Goal: Leave review/rating: Share an evaluation or opinion about a product, service, or content

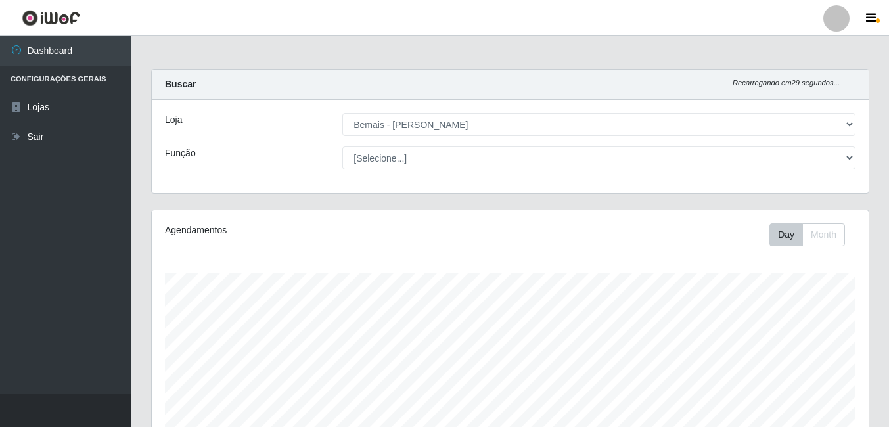
select select "230"
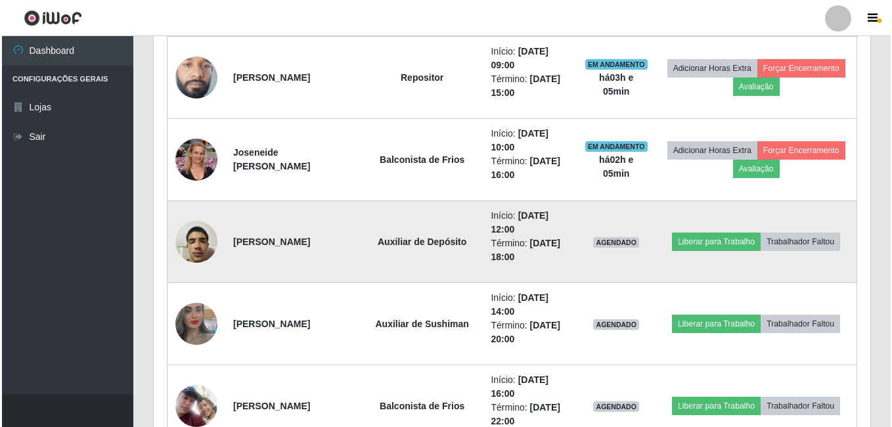
scroll to position [657, 0]
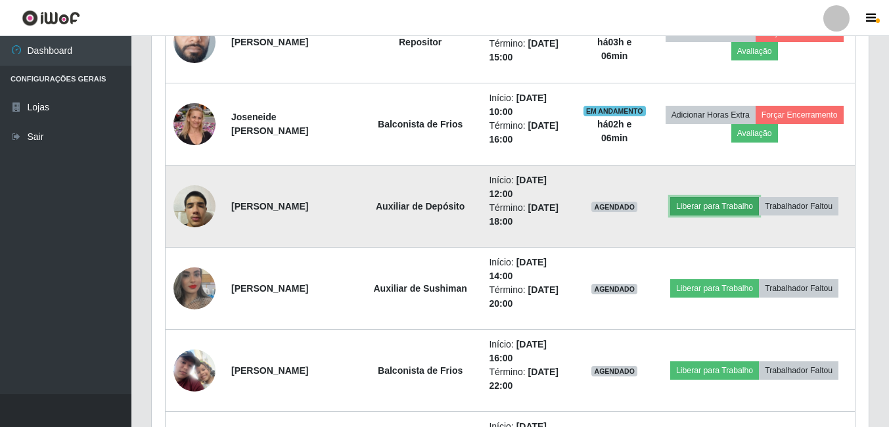
click at [715, 201] on button "Liberar para Trabalho" at bounding box center [714, 206] width 89 height 18
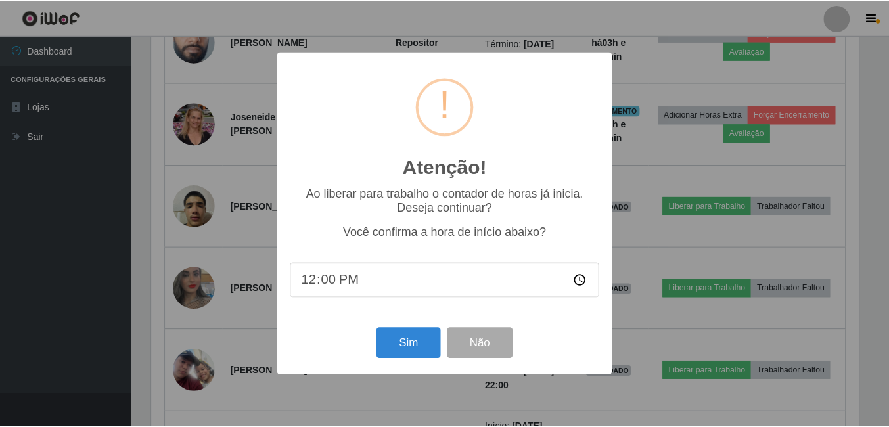
scroll to position [273, 710]
click at [414, 346] on button "Sim" at bounding box center [410, 343] width 64 height 31
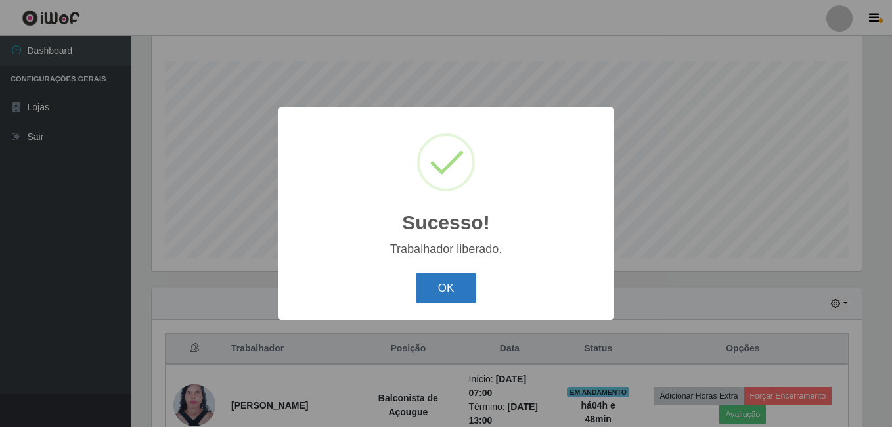
click at [453, 290] on button "OK" at bounding box center [446, 288] width 61 height 31
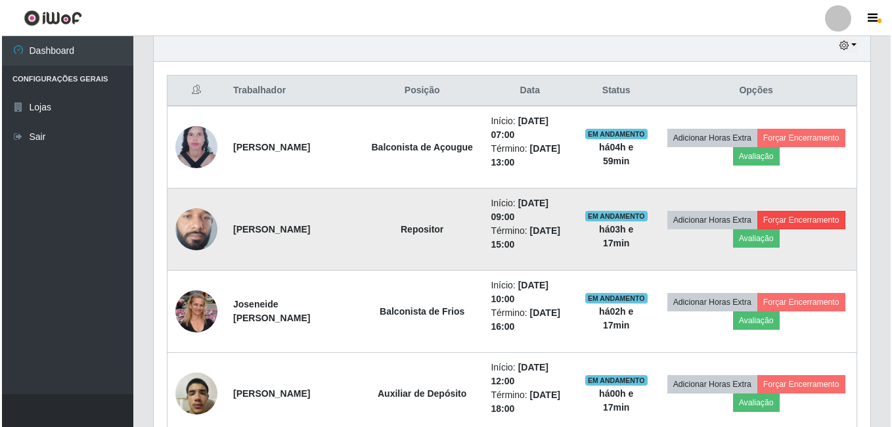
scroll to position [491, 0]
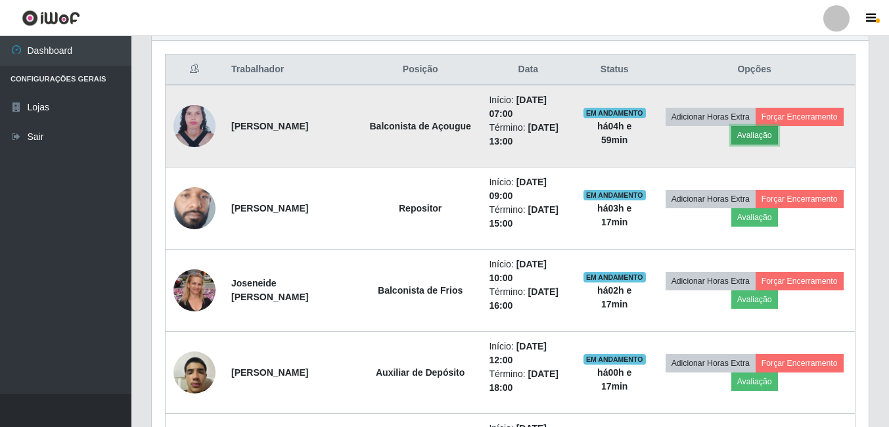
click at [760, 136] on button "Avaliação" at bounding box center [754, 135] width 47 height 18
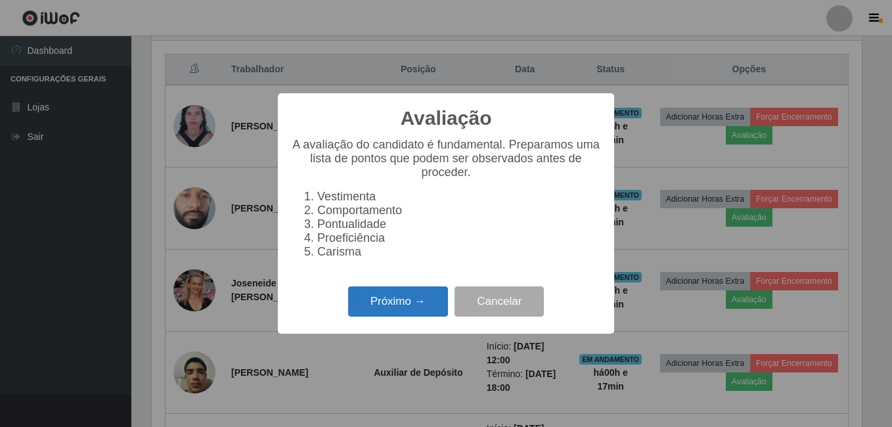
click at [401, 310] on button "Próximo →" at bounding box center [398, 301] width 100 height 31
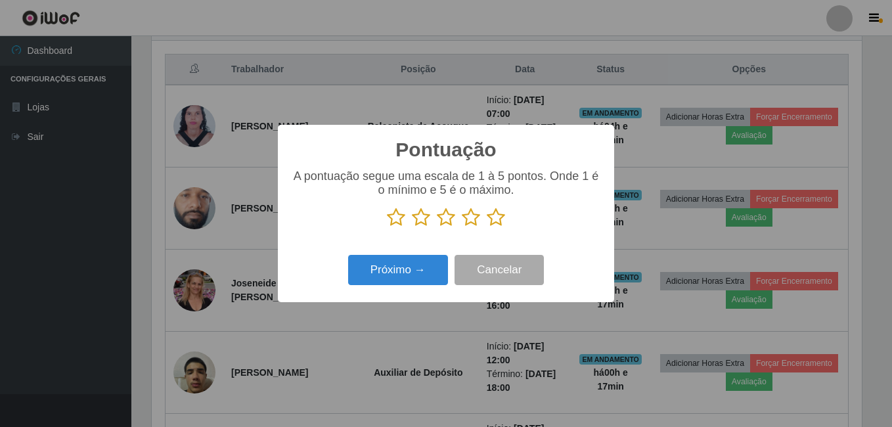
scroll to position [656634, 656196]
click at [499, 217] on icon at bounding box center [496, 218] width 18 height 20
click at [487, 227] on input "radio" at bounding box center [487, 227] width 0 height 0
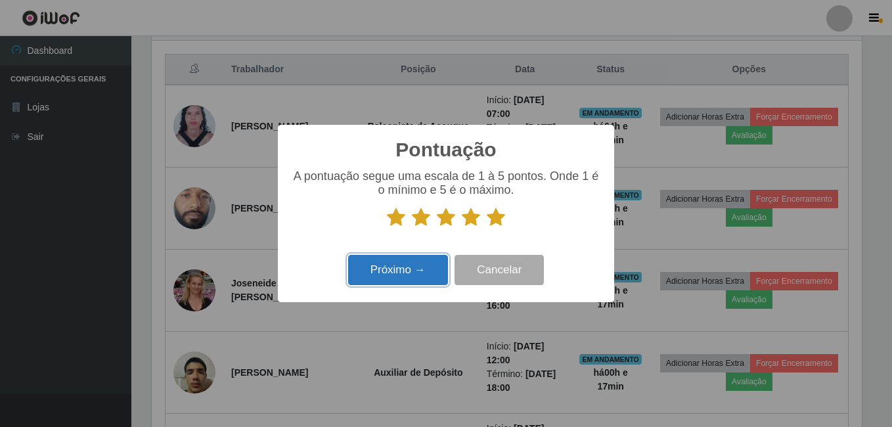
click at [404, 269] on button "Próximo →" at bounding box center [398, 270] width 100 height 31
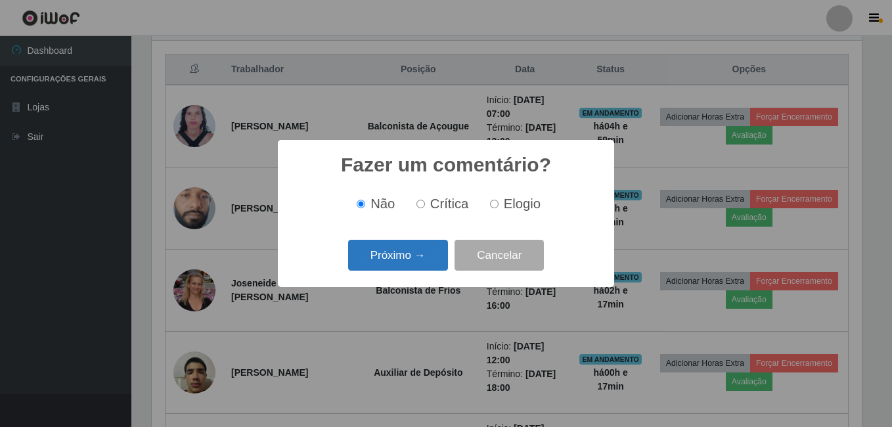
click at [404, 263] on button "Próximo →" at bounding box center [398, 255] width 100 height 31
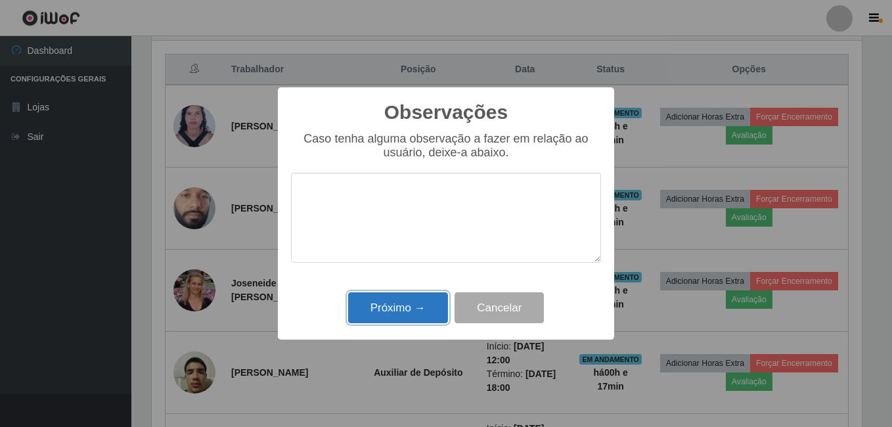
click at [403, 306] on button "Próximo →" at bounding box center [398, 307] width 100 height 31
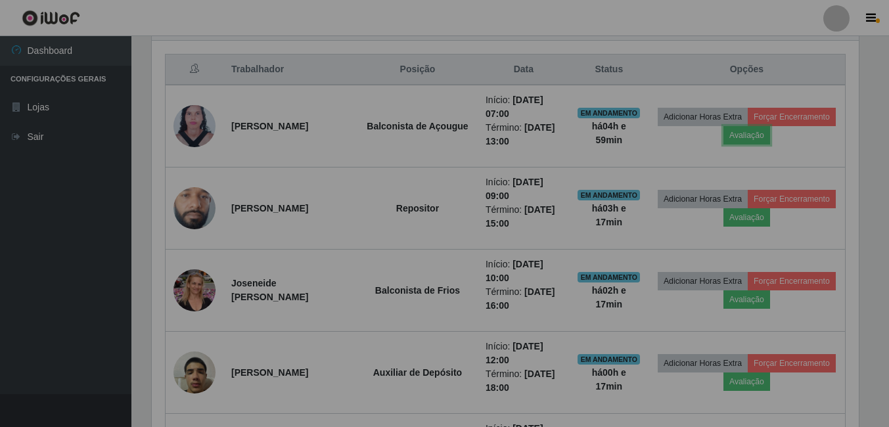
scroll to position [273, 717]
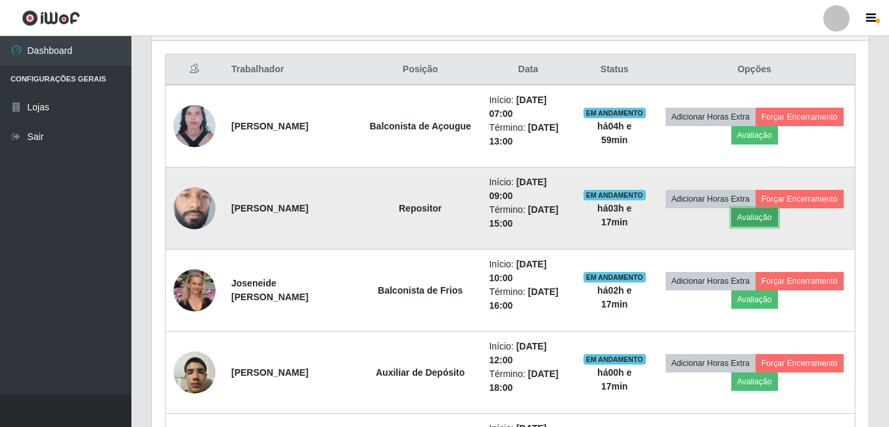
click at [765, 219] on button "Avaliação" at bounding box center [754, 217] width 47 height 18
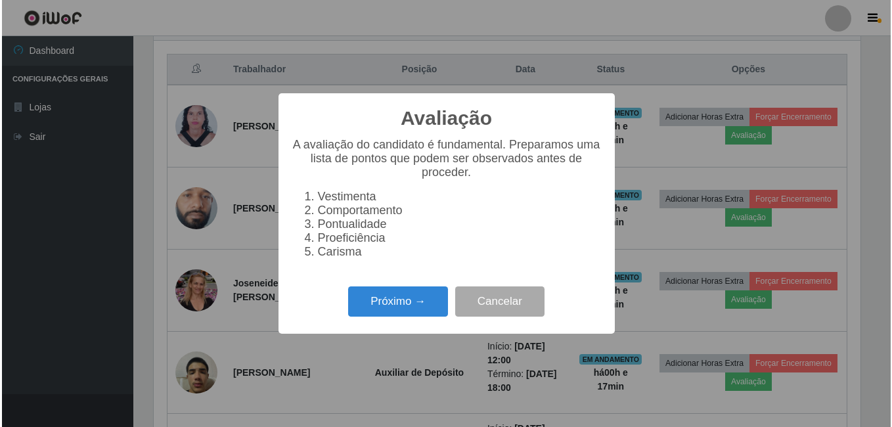
scroll to position [273, 710]
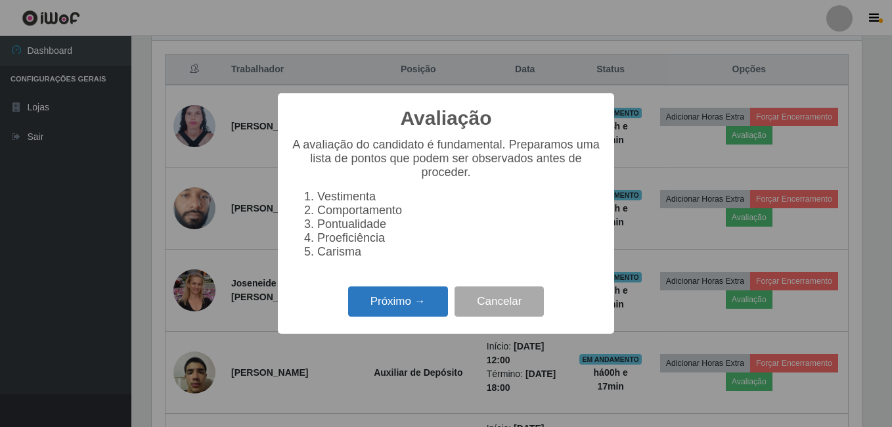
click at [407, 303] on button "Próximo →" at bounding box center [398, 301] width 100 height 31
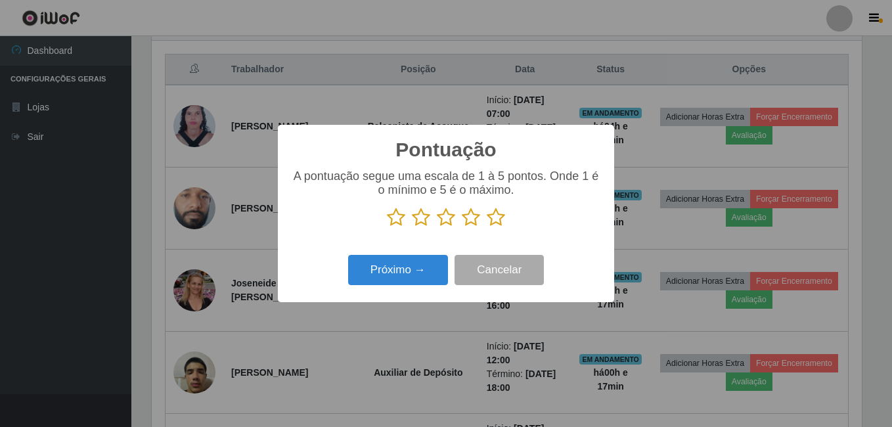
scroll to position [656634, 656196]
click at [499, 219] on icon at bounding box center [496, 218] width 18 height 20
click at [487, 227] on input "radio" at bounding box center [487, 227] width 0 height 0
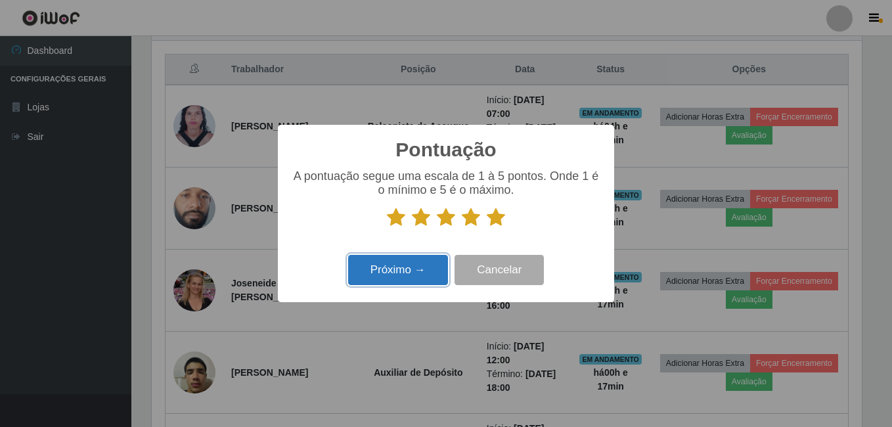
click at [388, 275] on button "Próximo →" at bounding box center [398, 270] width 100 height 31
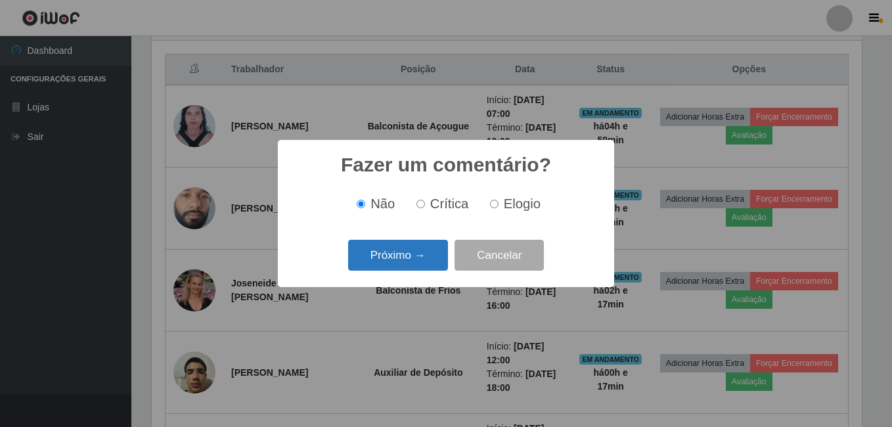
click at [395, 253] on button "Próximo →" at bounding box center [398, 255] width 100 height 31
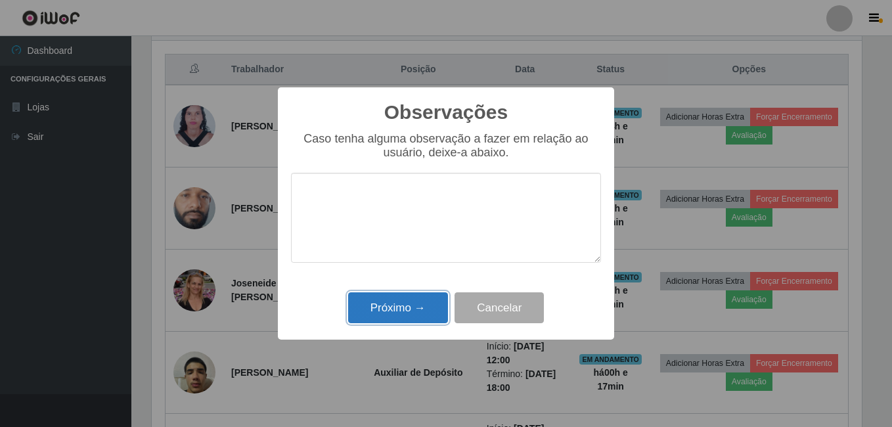
click at [406, 309] on button "Próximo →" at bounding box center [398, 307] width 100 height 31
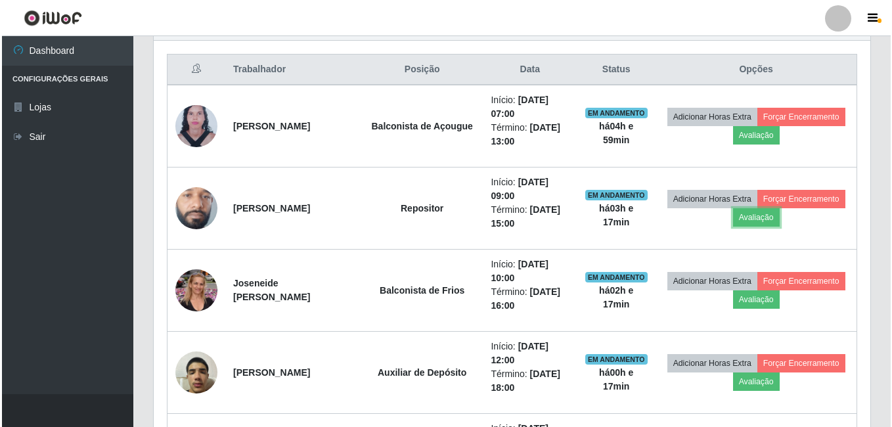
scroll to position [273, 717]
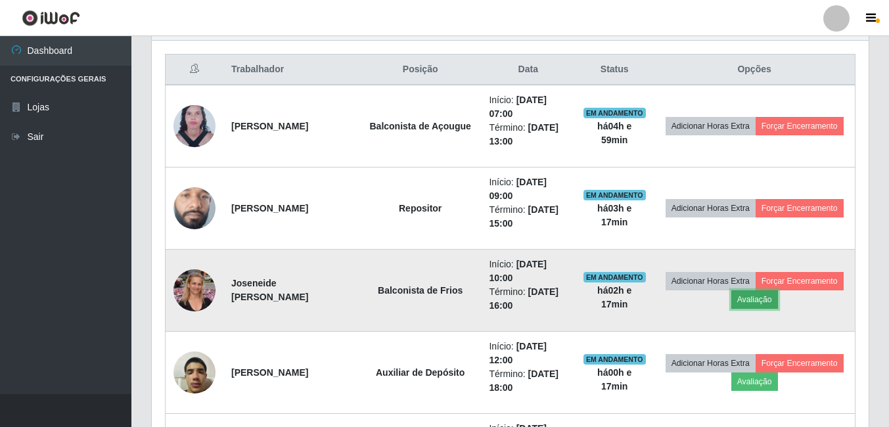
click at [759, 300] on button "Avaliação" at bounding box center [754, 299] width 47 height 18
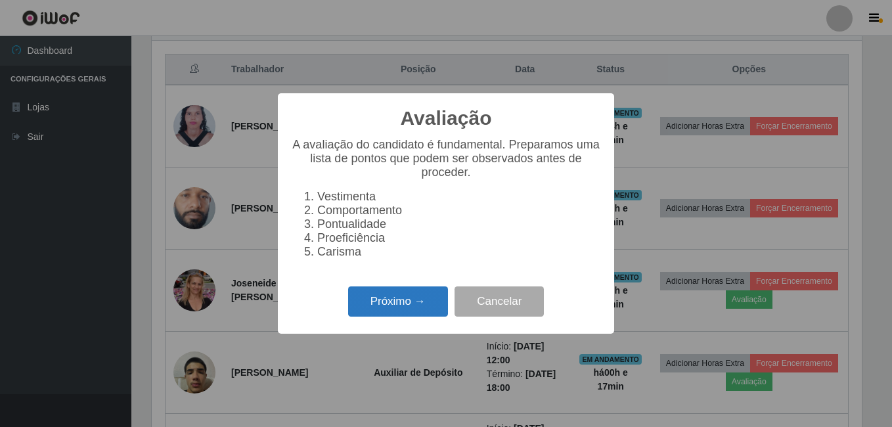
click at [388, 317] on button "Próximo →" at bounding box center [398, 301] width 100 height 31
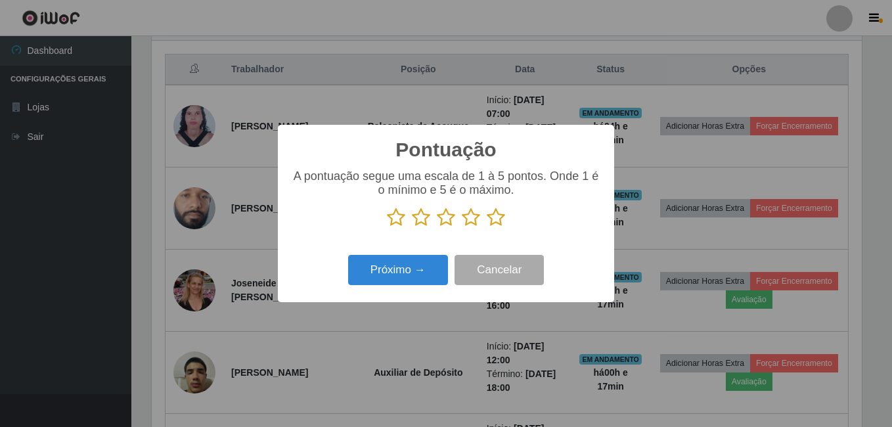
click at [492, 220] on icon at bounding box center [496, 218] width 18 height 20
click at [487, 227] on input "radio" at bounding box center [487, 227] width 0 height 0
click at [448, 258] on div "Próximo → Cancelar" at bounding box center [446, 269] width 310 height 37
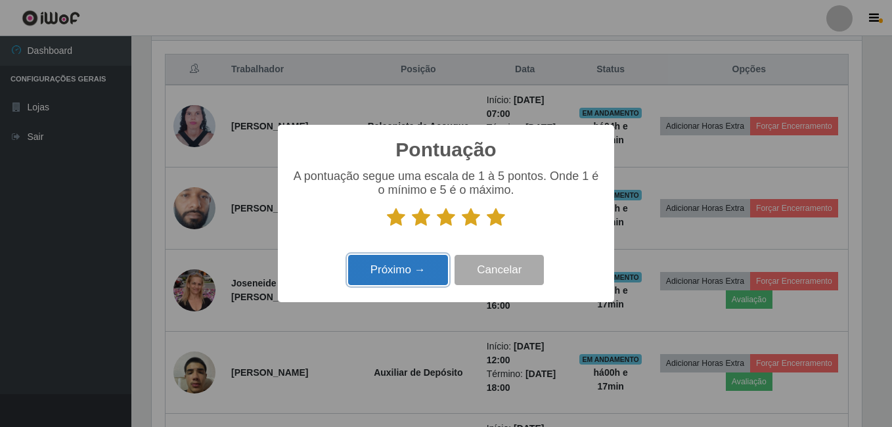
click at [401, 274] on button "Próximo →" at bounding box center [398, 270] width 100 height 31
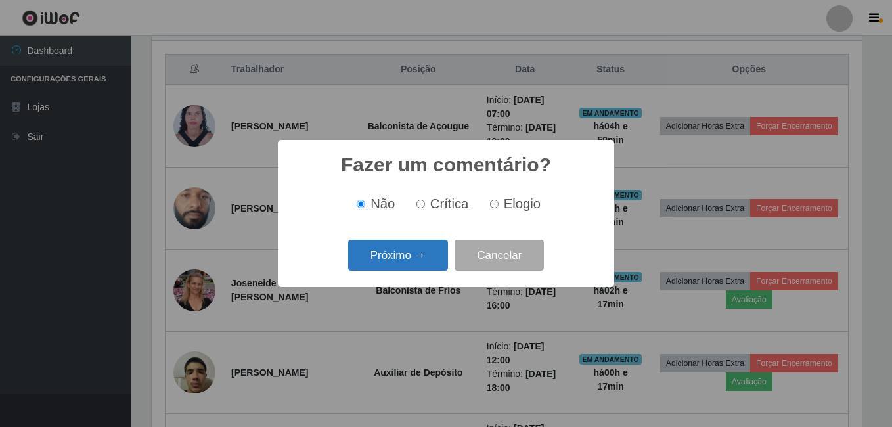
click at [395, 255] on button "Próximo →" at bounding box center [398, 255] width 100 height 31
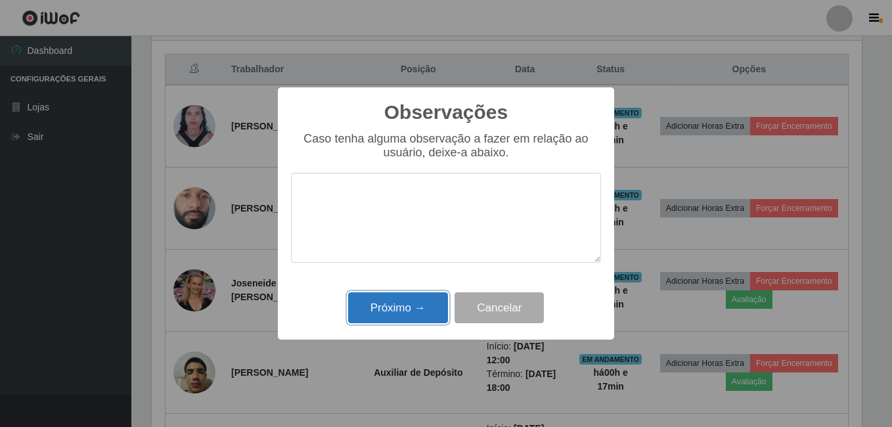
click at [384, 305] on button "Próximo →" at bounding box center [398, 307] width 100 height 31
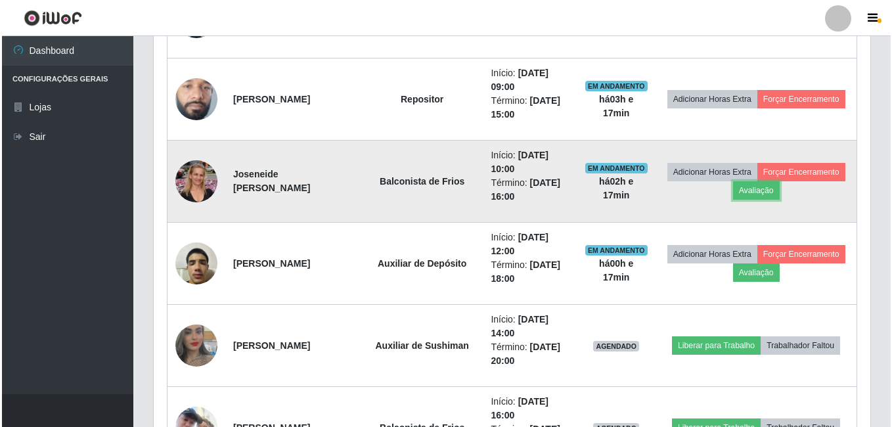
scroll to position [622, 0]
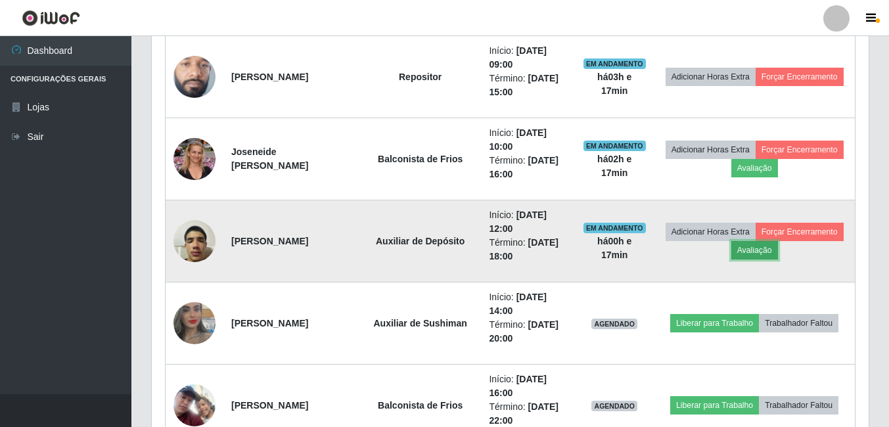
click at [755, 253] on button "Avaliação" at bounding box center [754, 250] width 47 height 18
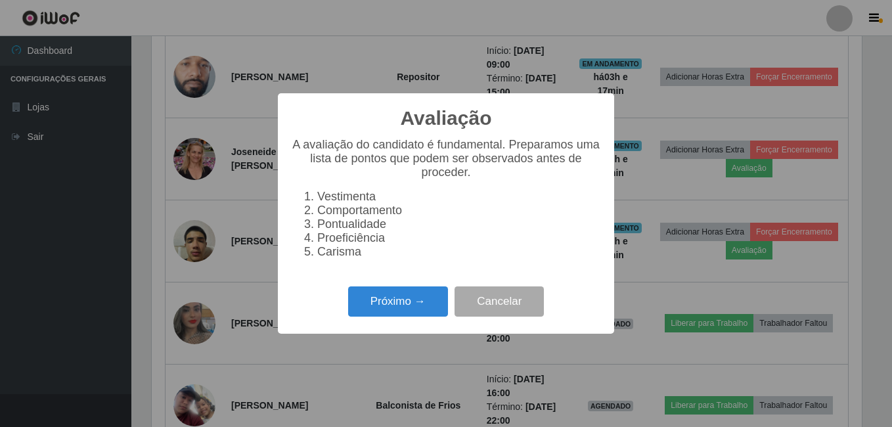
scroll to position [273, 710]
click at [424, 300] on button "Próximo →" at bounding box center [398, 301] width 100 height 31
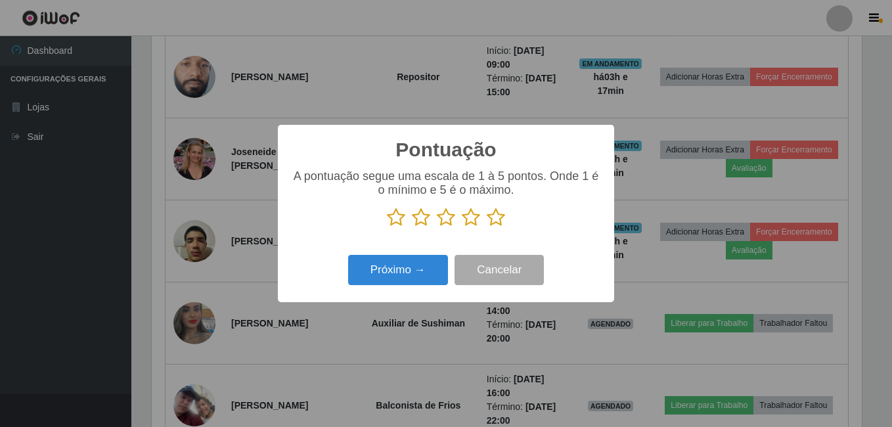
scroll to position [656634, 656196]
click at [494, 220] on icon at bounding box center [496, 218] width 18 height 20
click at [487, 227] on input "radio" at bounding box center [487, 227] width 0 height 0
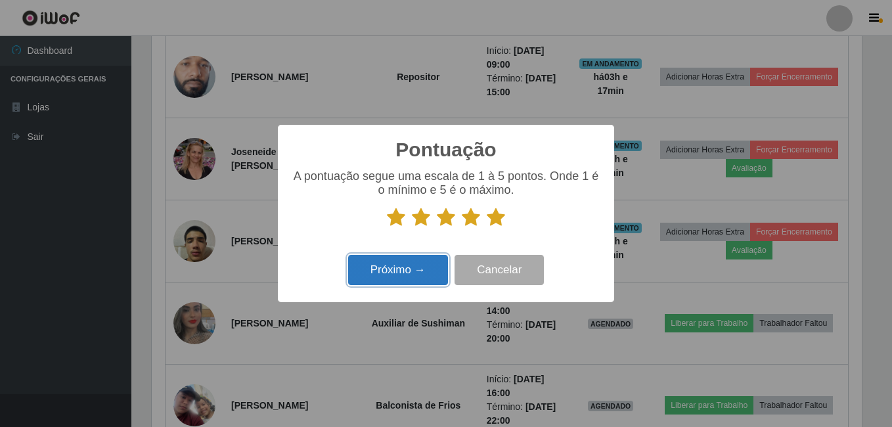
click at [415, 273] on button "Próximo →" at bounding box center [398, 270] width 100 height 31
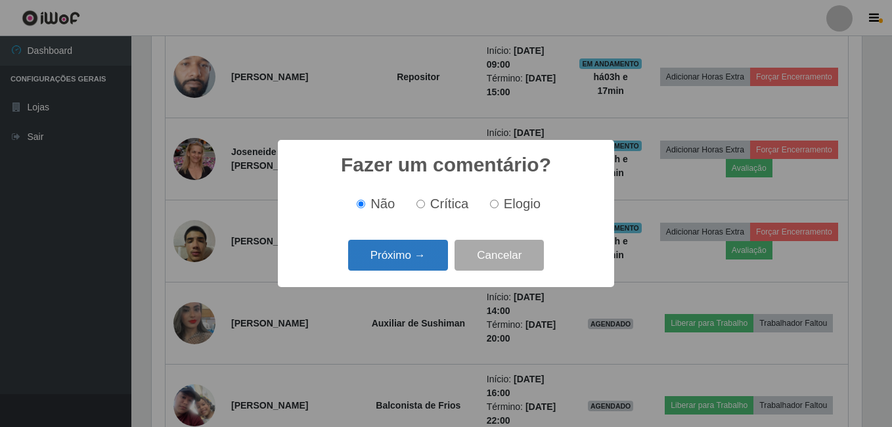
click at [409, 257] on button "Próximo →" at bounding box center [398, 255] width 100 height 31
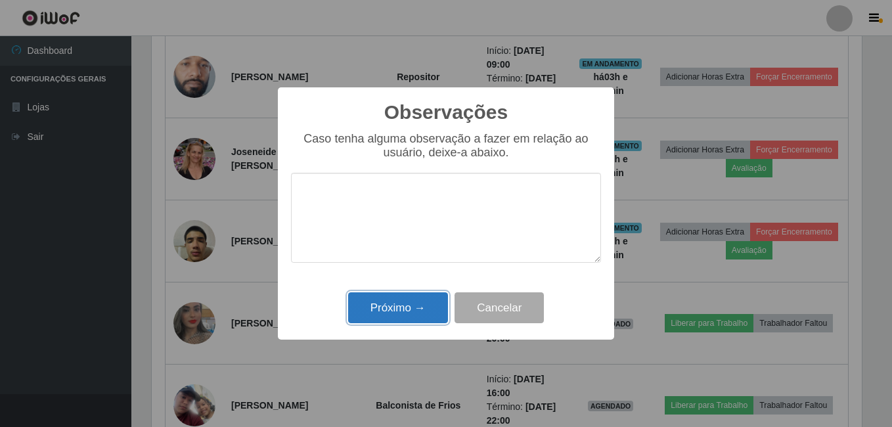
click at [402, 305] on button "Próximo →" at bounding box center [398, 307] width 100 height 31
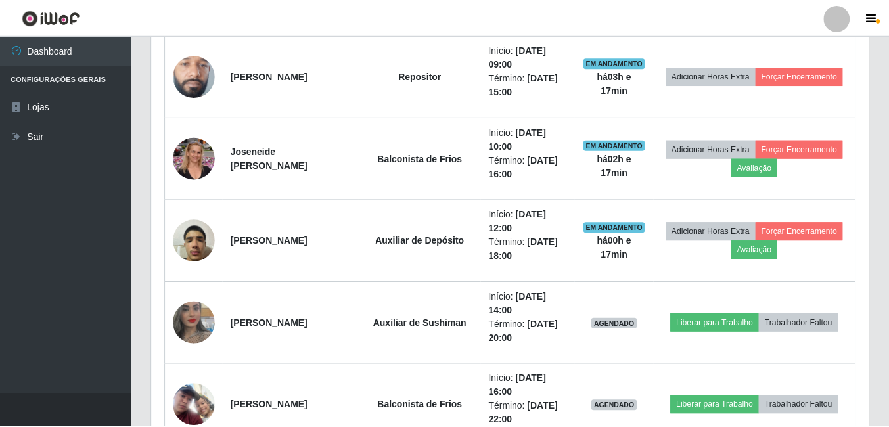
scroll to position [273, 717]
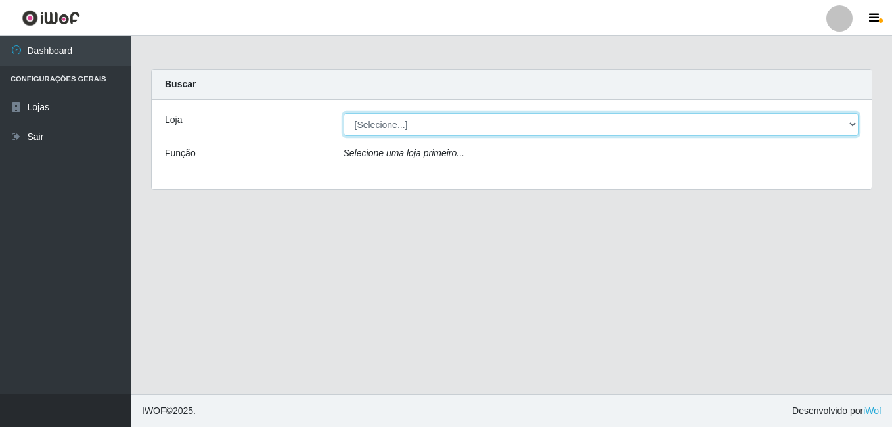
click at [509, 129] on select "[Selecione...] Bemais - Ruy Carneiro" at bounding box center [602, 124] width 516 height 23
select select "230"
click at [344, 113] on select "[Selecione...] Bemais - Ruy Carneiro" at bounding box center [602, 124] width 516 height 23
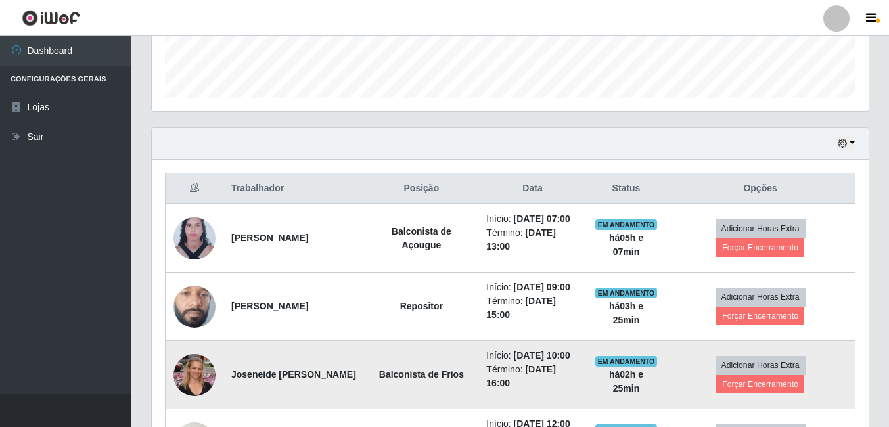
scroll to position [394, 0]
